Goal: Check status: Check status

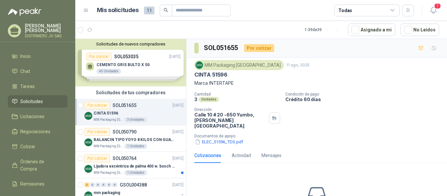
click at [149, 63] on div "Solicitudes de nuevos compradores Por cotizar SOL053035 [DATE] CEMENTO GRIS BUL…" at bounding box center [130, 63] width 111 height 48
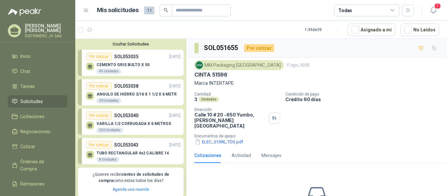
click at [154, 58] on div "Por cotizar SOL053035 [DATE]" at bounding box center [133, 57] width 95 height 8
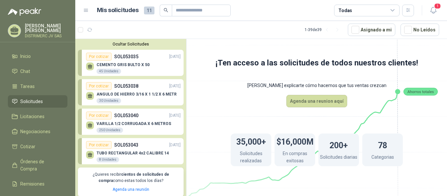
click at [141, 60] on div "Por cotizar SOL053035 [DATE]" at bounding box center [133, 57] width 95 height 8
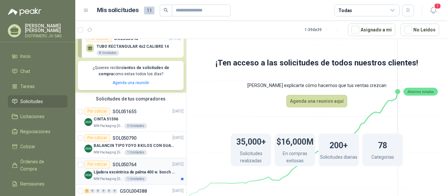
scroll to position [131, 0]
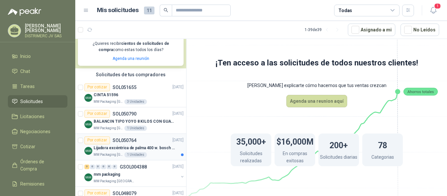
click at [156, 152] on div "MM Packaging [GEOGRAPHIC_DATA] 1 Unidades" at bounding box center [139, 154] width 90 height 5
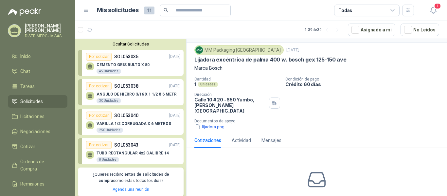
click at [91, 57] on div "Por cotizar" at bounding box center [99, 57] width 26 height 8
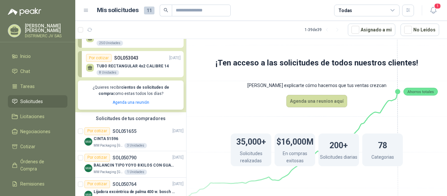
scroll to position [164, 0]
